Goal: Task Accomplishment & Management: Complete application form

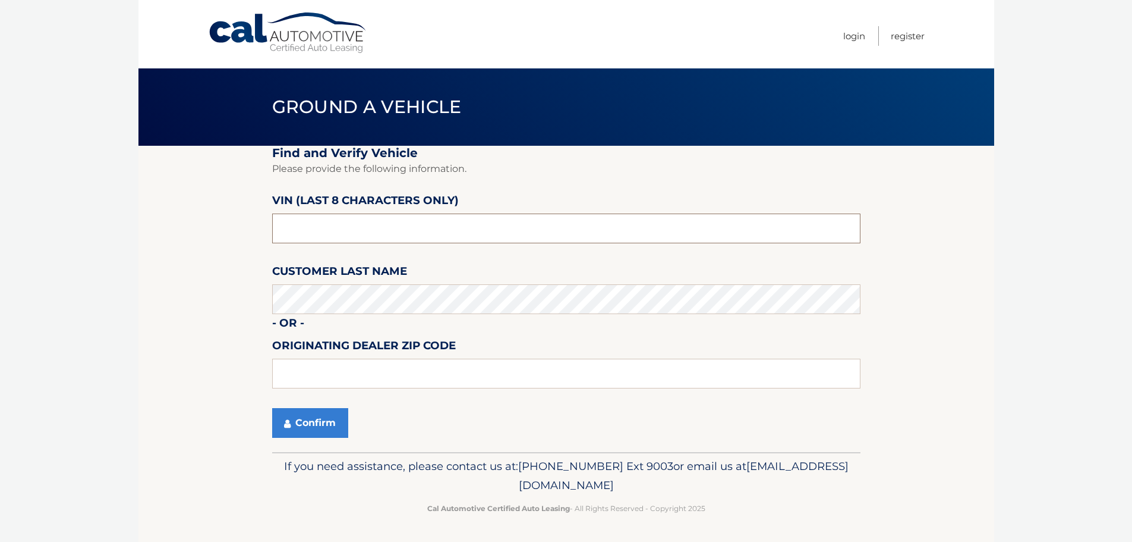
click at [359, 221] on input "text" at bounding box center [566, 228] width 588 height 30
type input "MW772743"
click at [378, 377] on input "text" at bounding box center [566, 373] width 588 height 30
type input "33411"
click at [304, 425] on button "Confirm" at bounding box center [310, 423] width 76 height 30
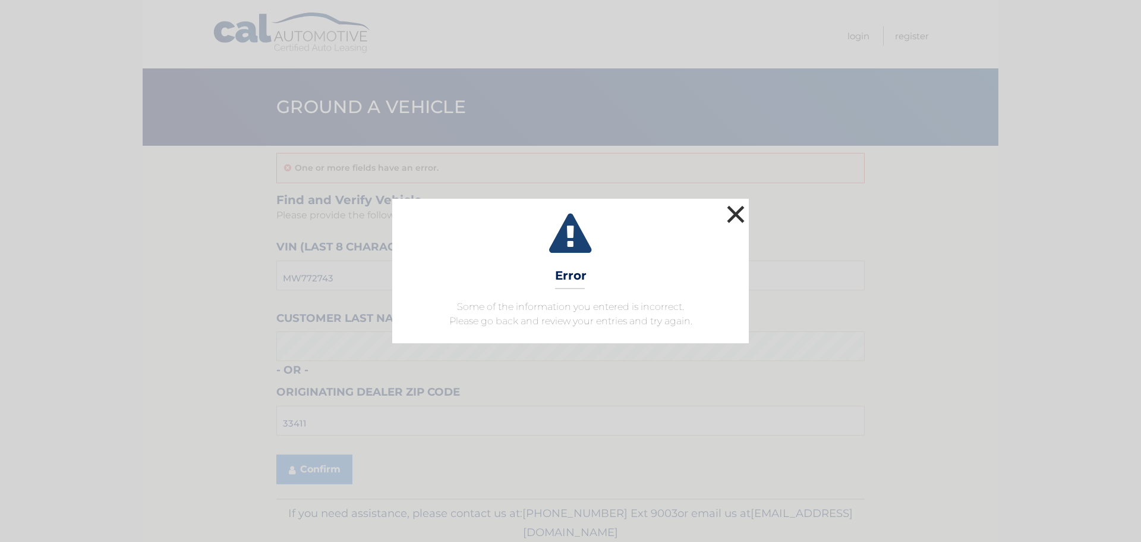
click at [740, 209] on button "×" at bounding box center [736, 214] width 24 height 24
